Goal: Information Seeking & Learning: Find specific fact

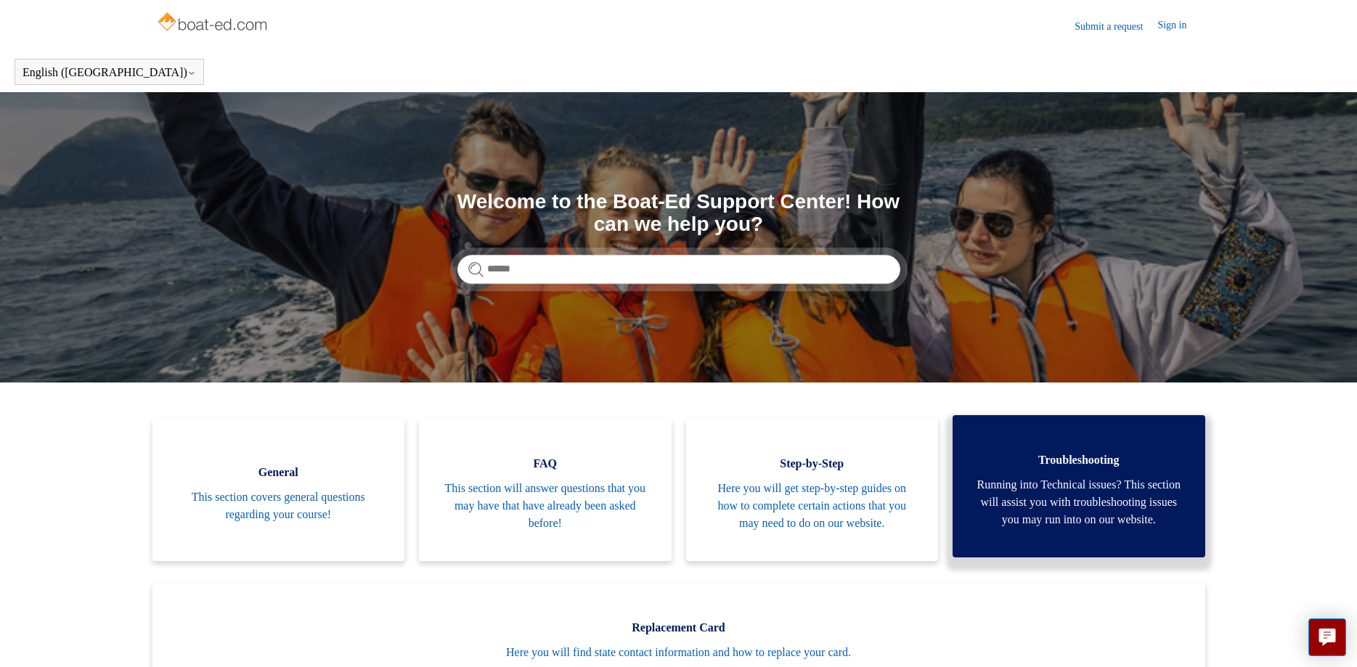
click at [1183, 443] on link "Troubleshooting Running into Technical issues? This section will assist you wit…" at bounding box center [1079, 486] width 253 height 142
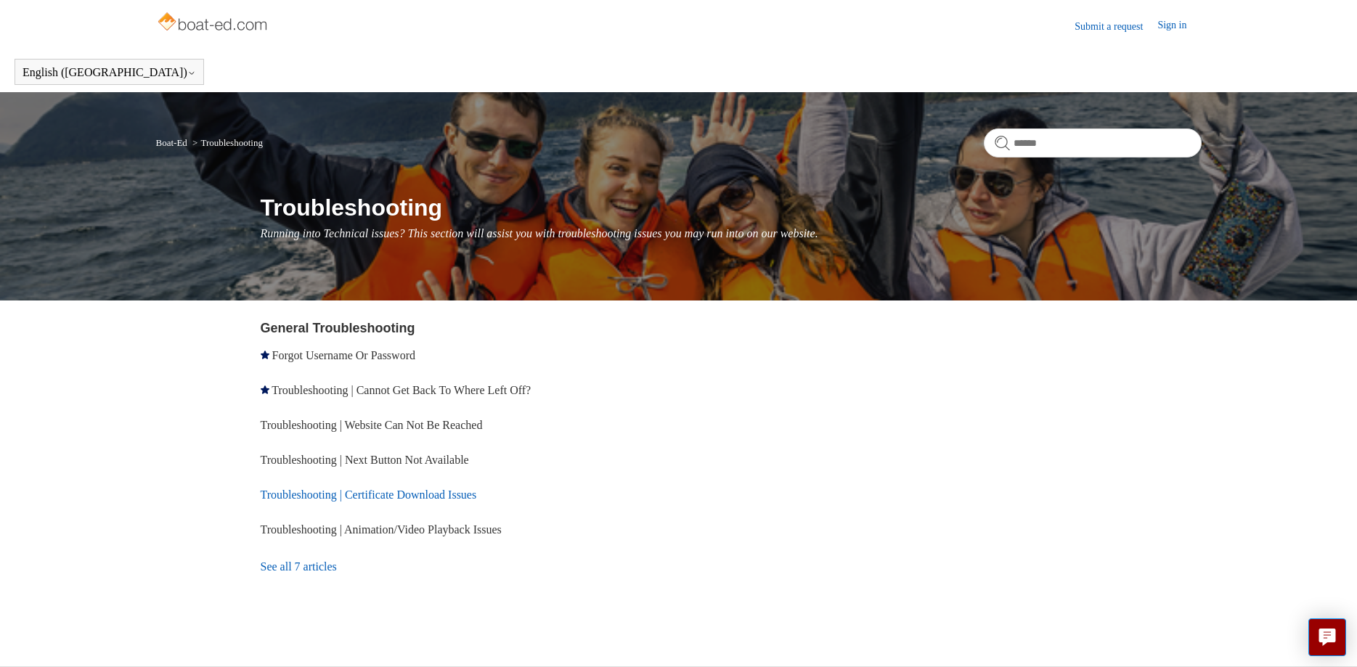
click at [477, 498] on link "Troubleshooting | Certificate Download Issues" at bounding box center [369, 495] width 216 height 12
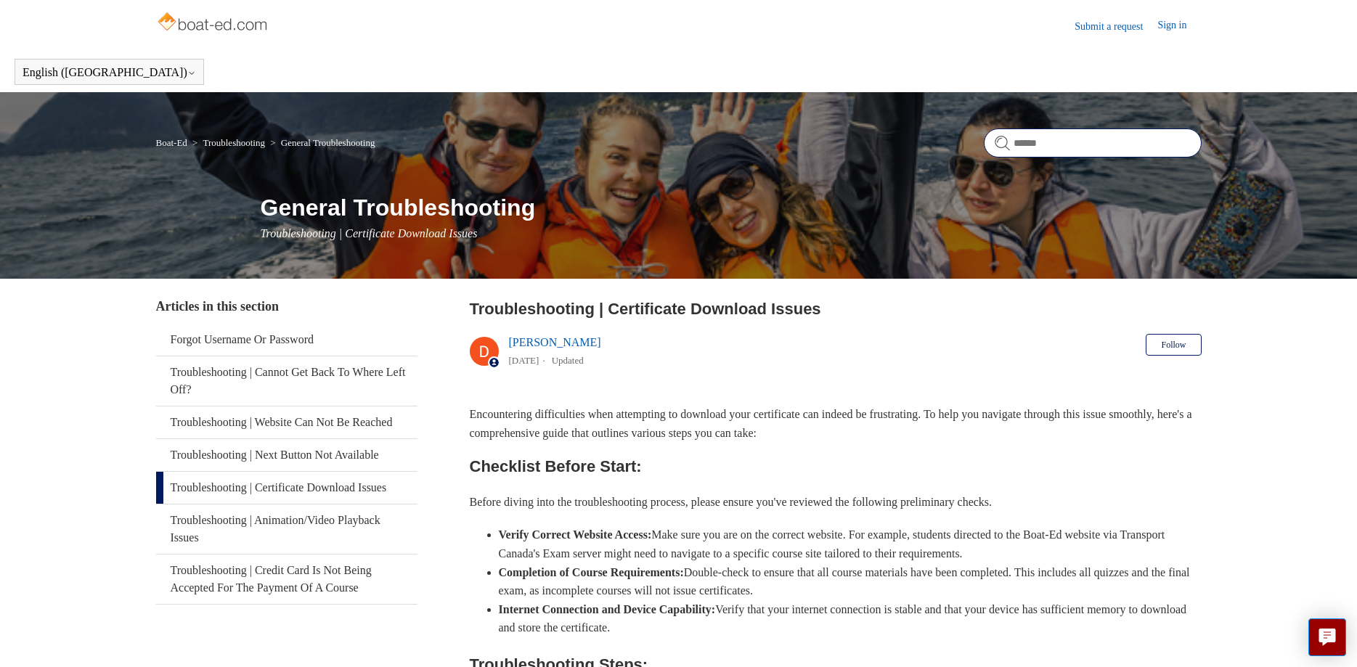
click at [1158, 140] on input "Search" at bounding box center [1093, 143] width 218 height 29
type input "**********"
